Goal: Book appointment/travel/reservation

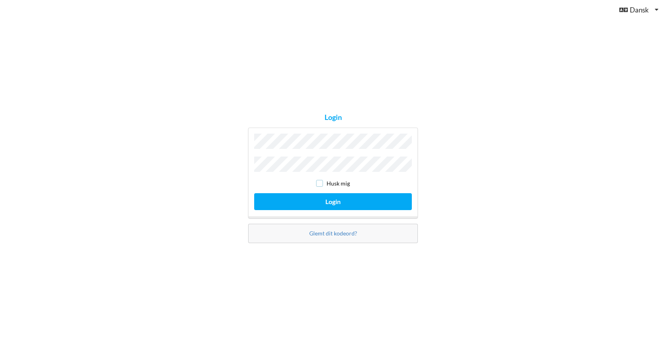
click at [322, 183] on input "checkbox" at bounding box center [319, 183] width 7 height 7
checkbox input "true"
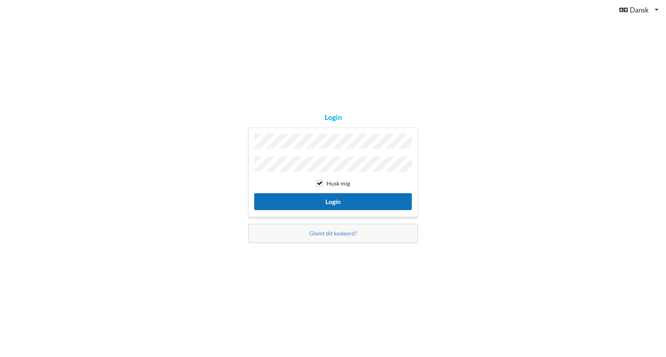
click at [334, 201] on button "Login" at bounding box center [333, 201] width 158 height 16
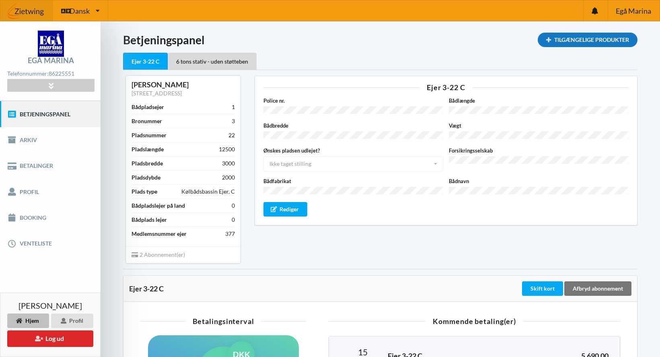
click at [563, 37] on div "Tilgængelige Produkter" at bounding box center [588, 40] width 100 height 14
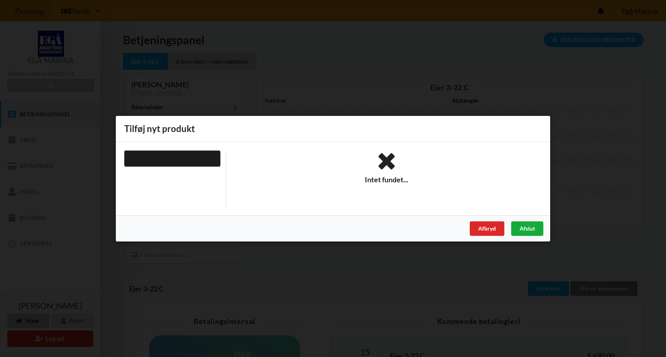
click at [531, 230] on div "Afslut" at bounding box center [527, 228] width 32 height 14
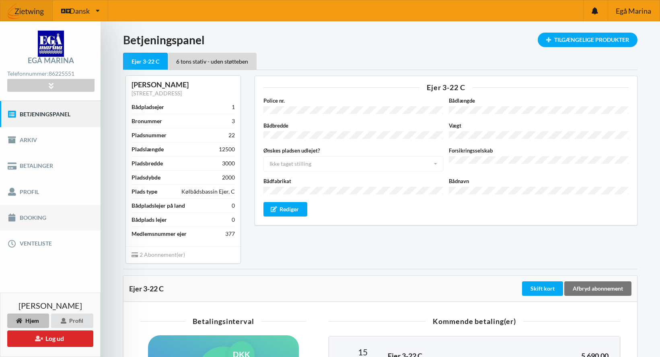
click at [34, 219] on link "Booking" at bounding box center [50, 218] width 101 height 26
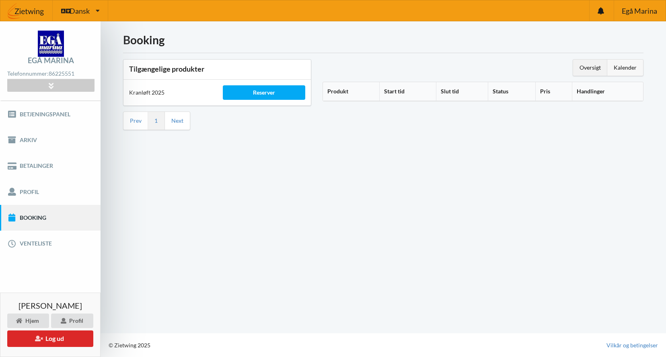
click at [629, 69] on div "Kalender" at bounding box center [626, 68] width 36 height 16
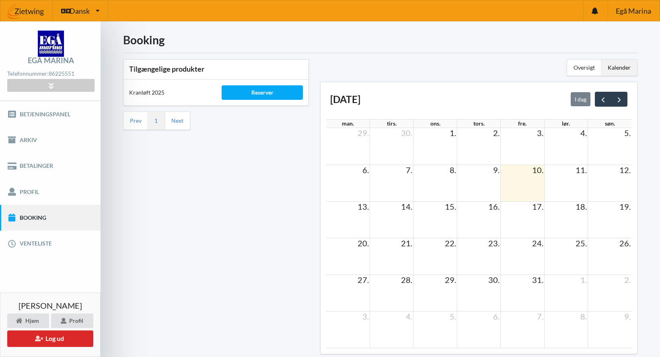
click at [447, 221] on td at bounding box center [435, 219] width 43 height 37
click at [256, 93] on div "Reserver" at bounding box center [262, 92] width 81 height 14
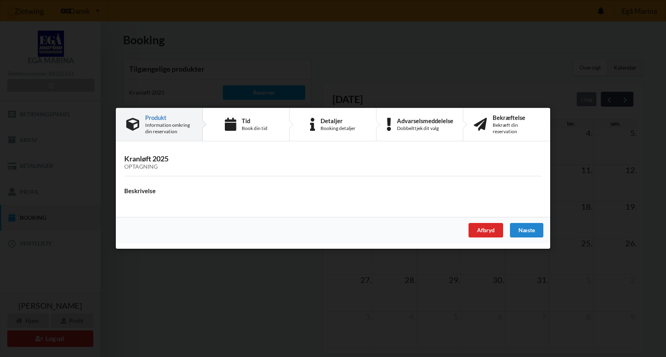
click at [230, 156] on h3 "Kranløft 2025 Optagning" at bounding box center [333, 163] width 418 height 16
click at [526, 229] on div "Næste" at bounding box center [526, 230] width 33 height 14
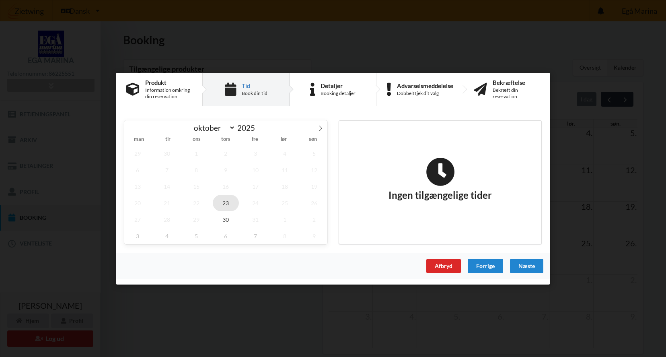
click at [230, 206] on span "23" at bounding box center [226, 202] width 27 height 16
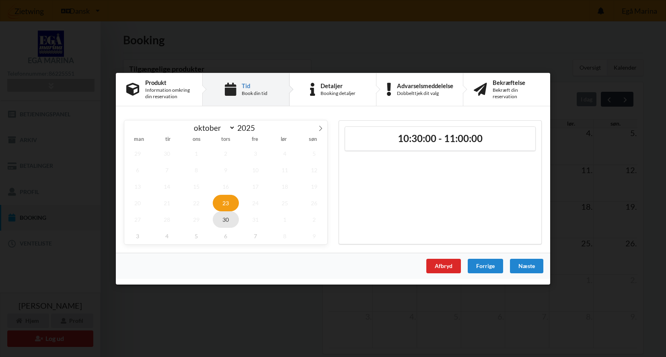
click at [229, 220] on span "30" at bounding box center [226, 219] width 27 height 16
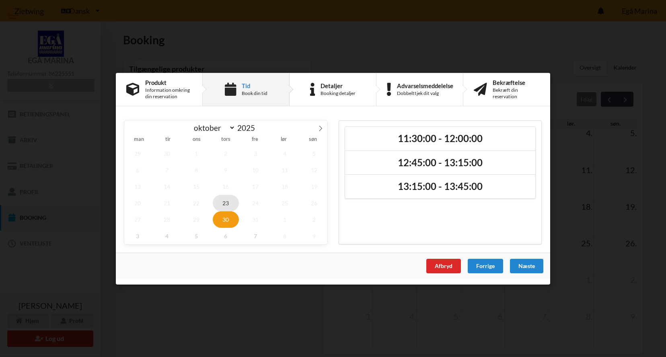
click at [227, 202] on span "23" at bounding box center [226, 202] width 27 height 16
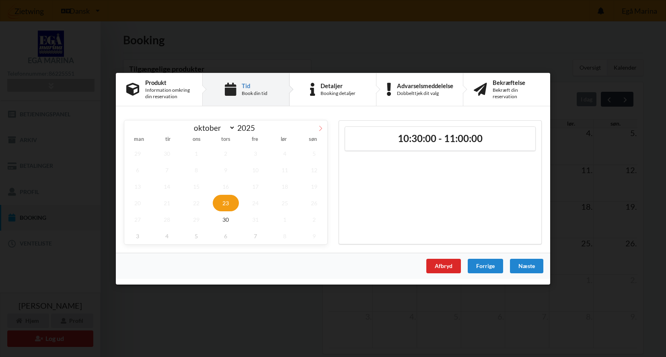
click at [319, 129] on icon at bounding box center [321, 128] width 6 height 6
click at [141, 171] on span "3" at bounding box center [137, 169] width 27 height 16
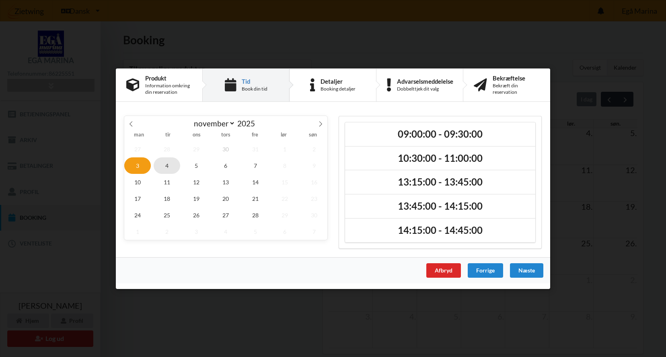
click at [165, 167] on span "4" at bounding box center [167, 165] width 27 height 16
click at [202, 169] on span "5" at bounding box center [196, 165] width 27 height 16
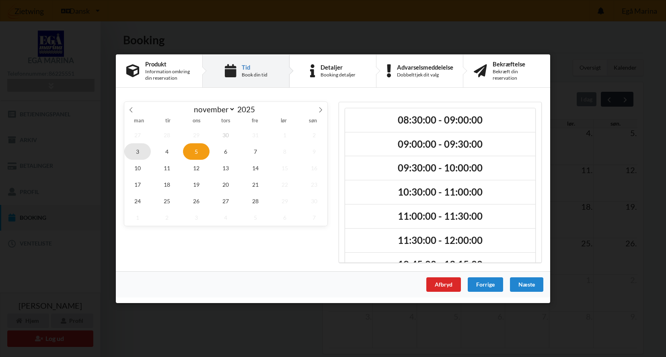
click at [140, 155] on span "3" at bounding box center [137, 151] width 27 height 16
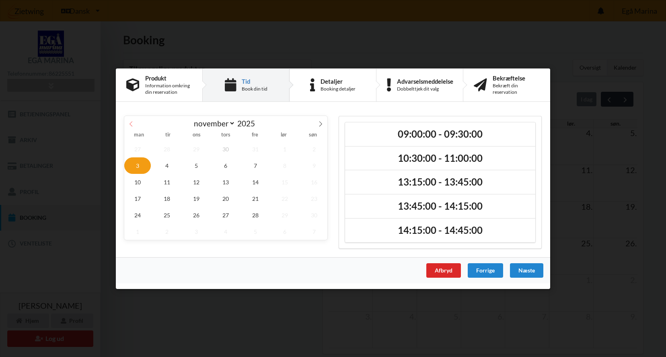
click at [130, 122] on icon at bounding box center [131, 124] width 6 height 6
select select "9"
click at [225, 199] on span "23" at bounding box center [226, 198] width 27 height 16
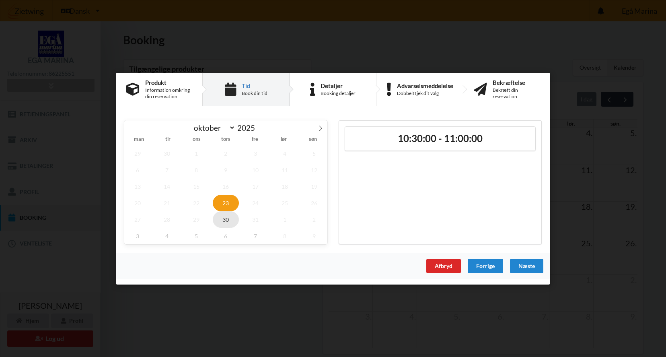
click at [227, 221] on span "30" at bounding box center [226, 219] width 27 height 16
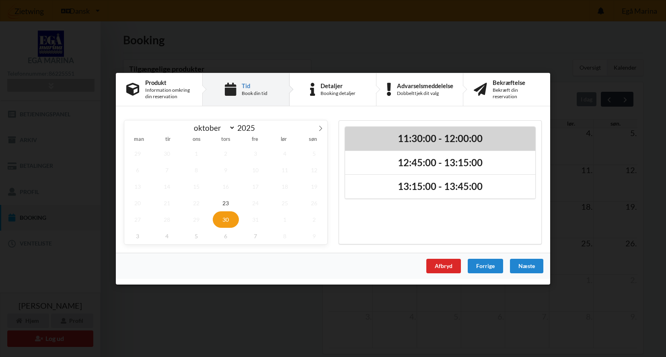
click at [435, 136] on h2 "11:30:00 - 12:00:00" at bounding box center [440, 138] width 179 height 12
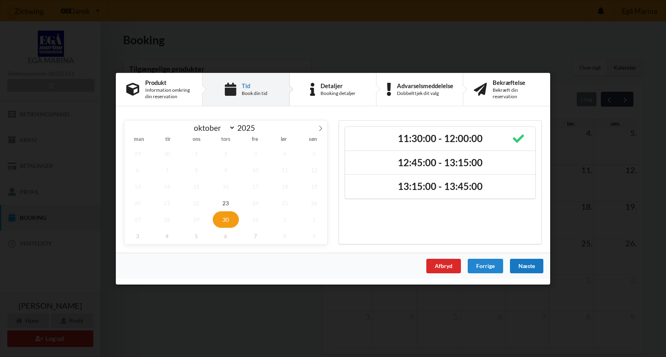
click at [532, 267] on div "Næste" at bounding box center [526, 265] width 33 height 14
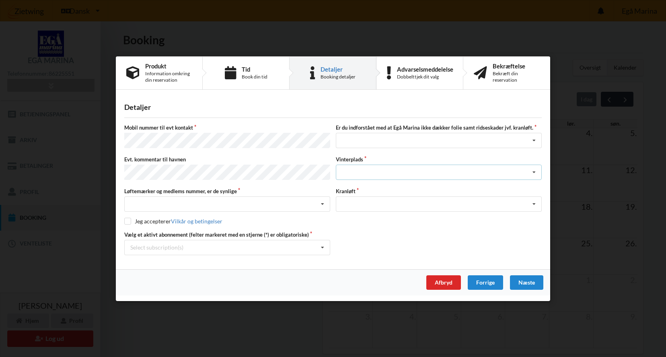
click at [535, 172] on icon at bounding box center [534, 172] width 12 height 15
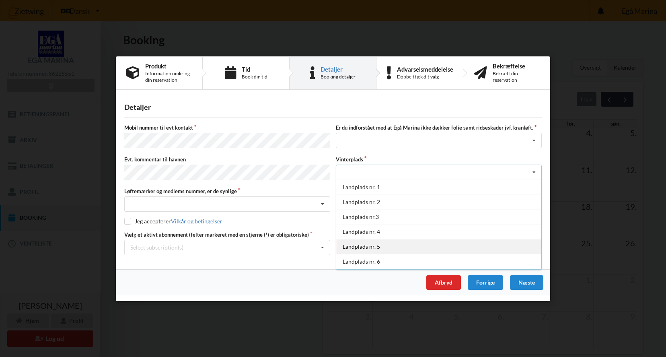
click at [379, 247] on div "Landplads nr. 5" at bounding box center [438, 246] width 205 height 15
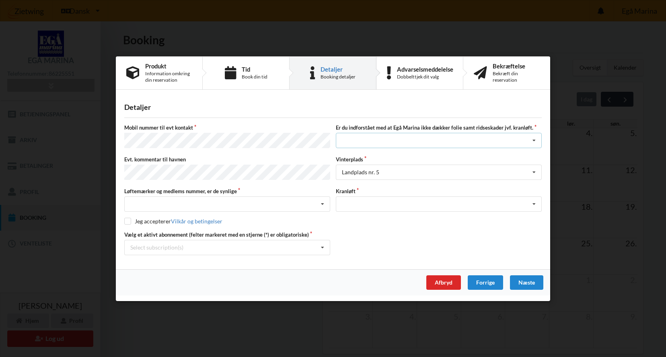
click at [532, 140] on icon at bounding box center [534, 140] width 12 height 15
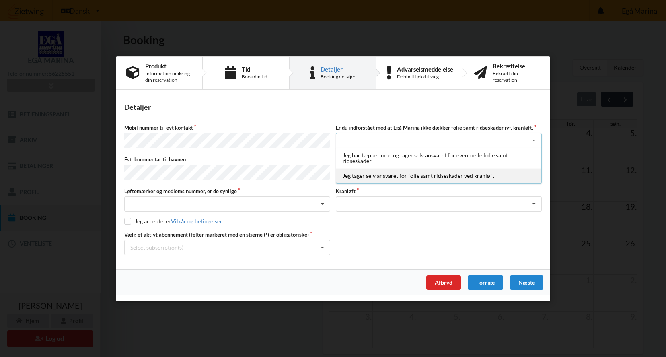
click at [406, 177] on div "Jeg tager selv ansvaret for folie samt ridseskader ved kranløft" at bounding box center [438, 175] width 205 height 15
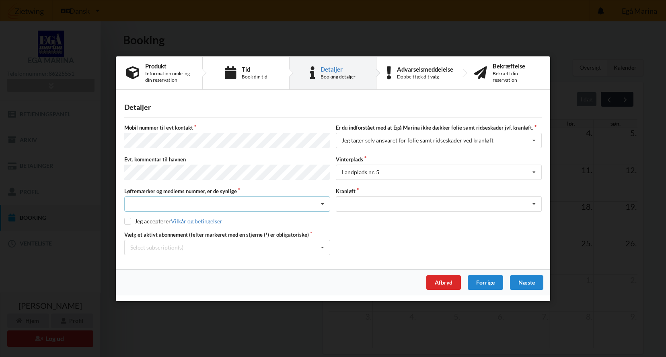
click at [324, 202] on icon at bounding box center [323, 204] width 12 height 15
click at [211, 231] on div "Ja, mine mærker er synlige og intakte" at bounding box center [227, 233] width 205 height 15
click at [324, 201] on icon at bounding box center [323, 204] width 12 height 15
click at [129, 219] on input "checkbox" at bounding box center [127, 221] width 7 height 7
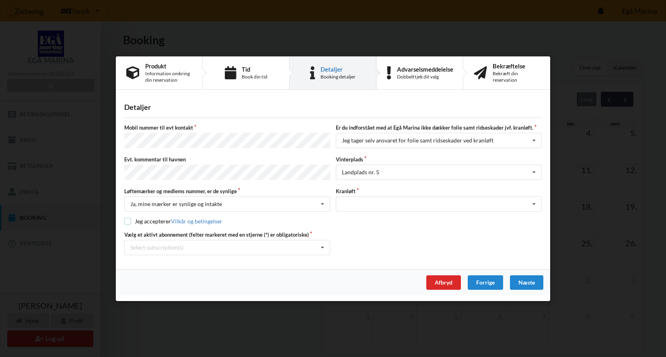
checkbox input "true"
click at [536, 202] on icon at bounding box center [534, 204] width 12 height 15
click at [424, 219] on div "Optagning" at bounding box center [438, 218] width 205 height 15
click at [530, 280] on div "Næste" at bounding box center [526, 282] width 33 height 14
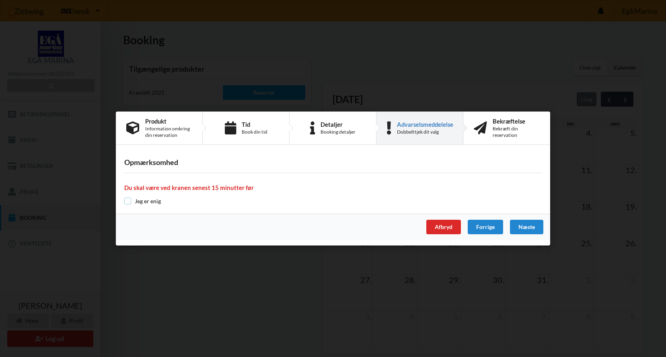
click at [125, 202] on input "checkbox" at bounding box center [127, 201] width 7 height 7
checkbox input "true"
click at [526, 225] on div "Næste" at bounding box center [526, 227] width 33 height 14
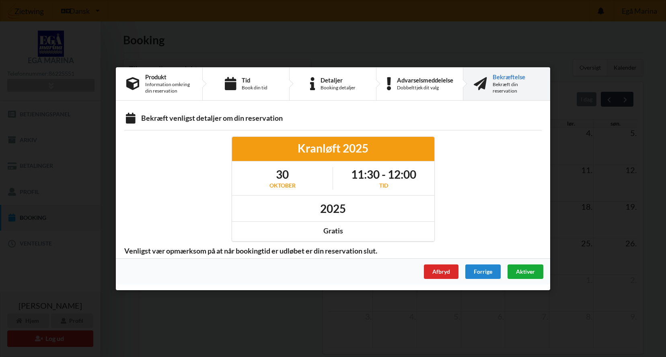
click at [530, 270] on span "Aktiver" at bounding box center [525, 271] width 19 height 7
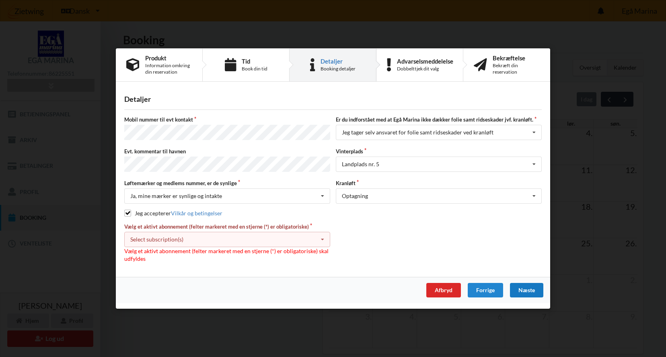
click at [324, 238] on icon at bounding box center [323, 239] width 12 height 15
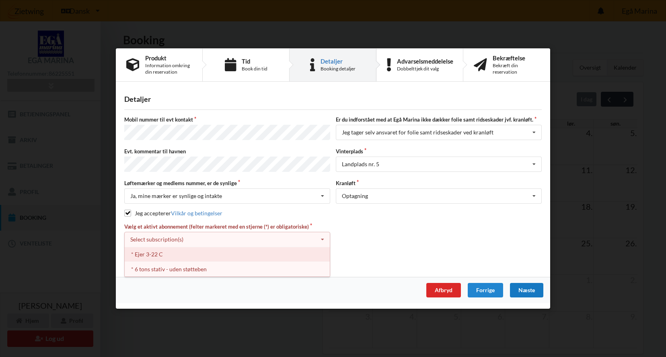
click at [144, 256] on div "* Ejer 3-22 C" at bounding box center [227, 254] width 205 height 15
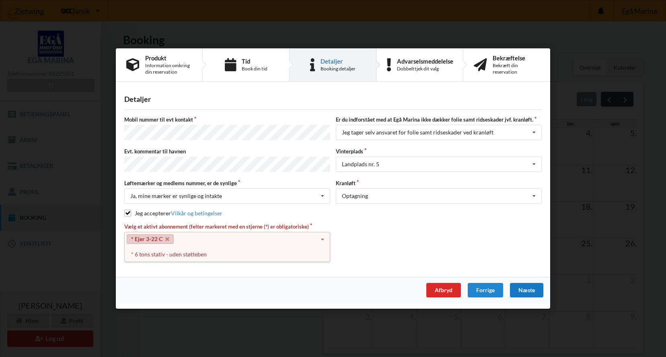
click at [324, 237] on icon at bounding box center [323, 239] width 12 height 15
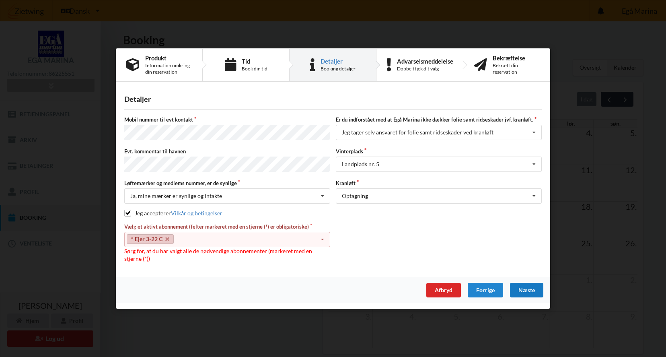
click at [324, 237] on icon at bounding box center [323, 239] width 12 height 15
click at [157, 254] on div "* 6 tons stativ - uden støtteben" at bounding box center [227, 254] width 205 height 15
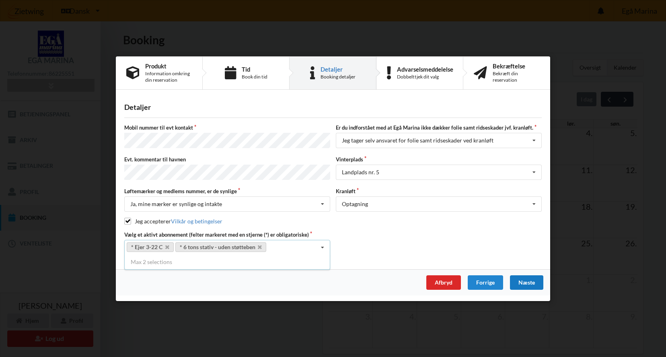
click at [517, 277] on div "Næste" at bounding box center [526, 282] width 33 height 14
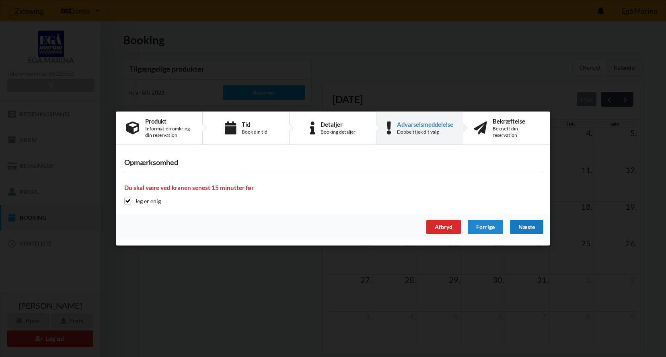
click at [524, 225] on div "Næste" at bounding box center [526, 227] width 33 height 14
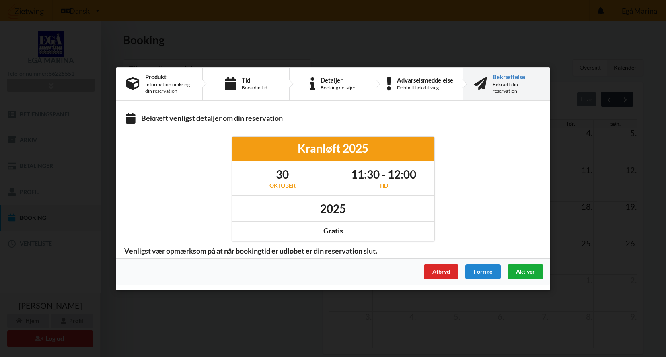
click at [522, 272] on span "Aktiver" at bounding box center [525, 271] width 19 height 7
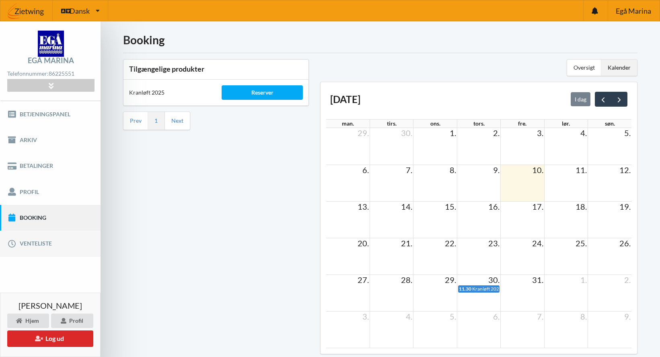
click at [37, 240] on link "Venteliste" at bounding box center [50, 244] width 101 height 26
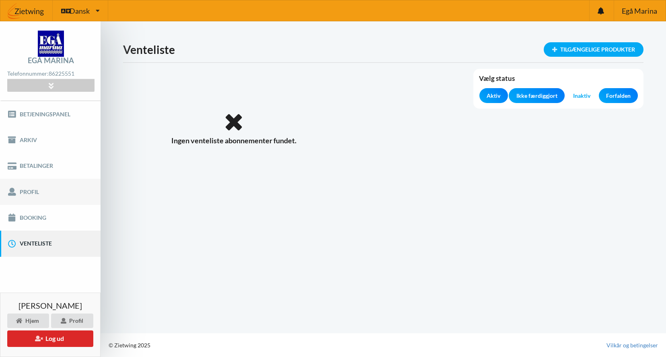
click at [31, 190] on link "Profil" at bounding box center [50, 192] width 101 height 26
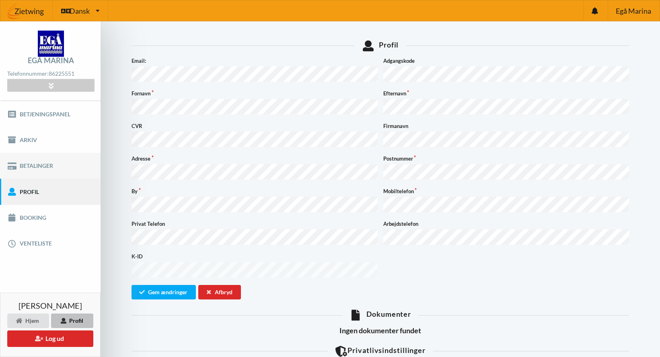
click at [35, 165] on link "Betalinger" at bounding box center [50, 166] width 101 height 26
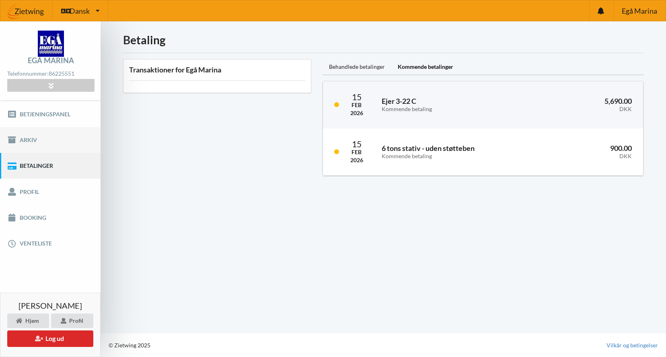
click at [26, 140] on link "Arkiv" at bounding box center [50, 140] width 101 height 26
